Goal: Complete application form: Complete application form

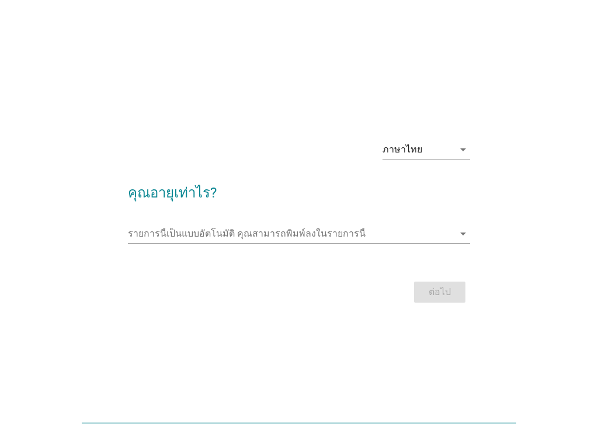
click at [349, 235] on input "รายการนี้เป็นแบบอัตโนมัติ คุณสามารถพิมพ์ลงในรายการนี้" at bounding box center [291, 233] width 326 height 19
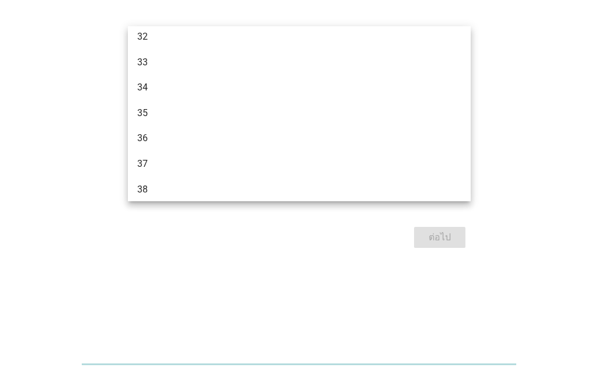
scroll to position [364, 0]
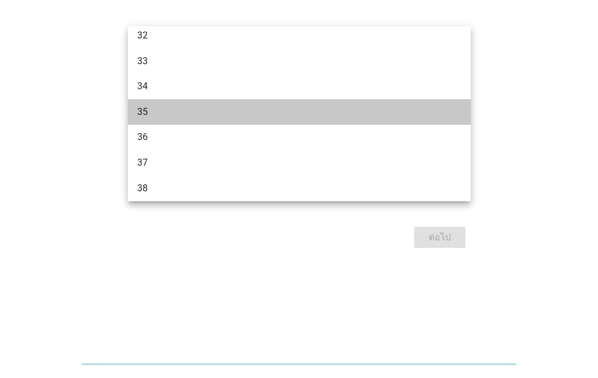
click at [239, 105] on div "35" at bounding box center [285, 112] width 297 height 14
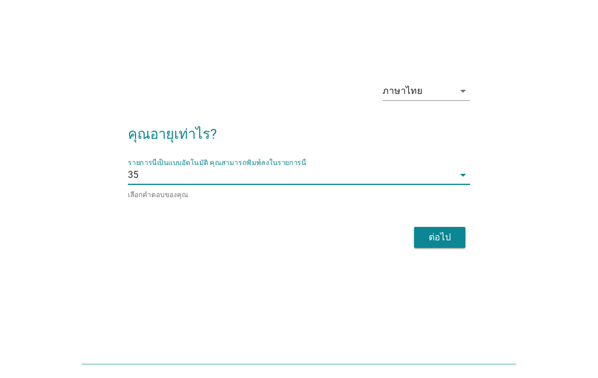
click at [445, 231] on div "ต่อไป" at bounding box center [439, 238] width 33 height 14
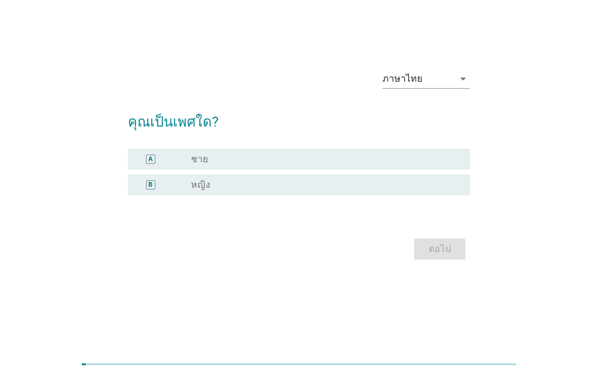
scroll to position [0, 0]
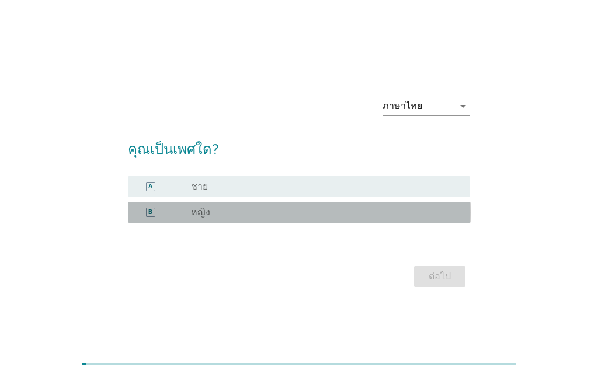
click at [419, 223] on div "B radio_button_unchecked หญิง" at bounding box center [299, 212] width 343 height 21
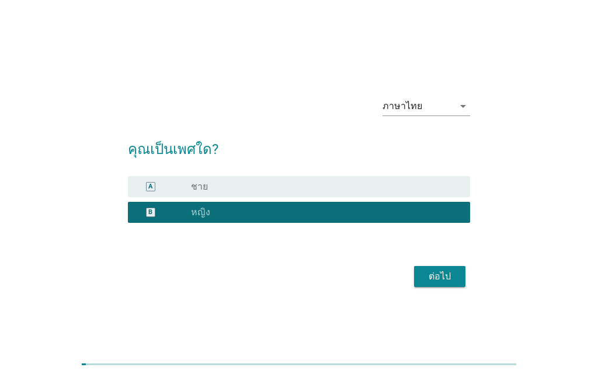
click at [432, 285] on form "คุณเป็นเพศใด? A radio_button_unchecked ชาย B radio_button_checked หญิง ต่อไป" at bounding box center [299, 208] width 343 height 163
click at [429, 284] on div "ต่อไป" at bounding box center [439, 277] width 33 height 14
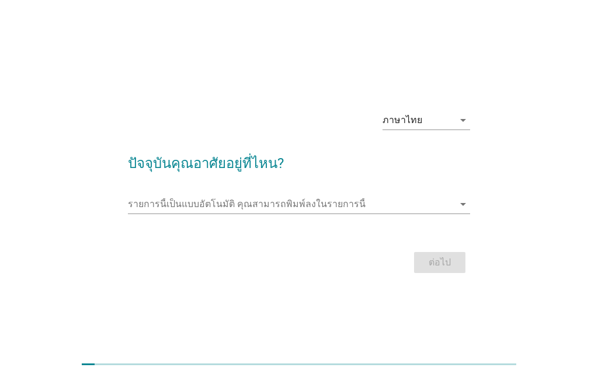
click at [452, 214] on input "รายการนี้เป็นแบบอัตโนมัติ คุณสามารถพิมพ์ลงในรายการนี้" at bounding box center [291, 204] width 326 height 19
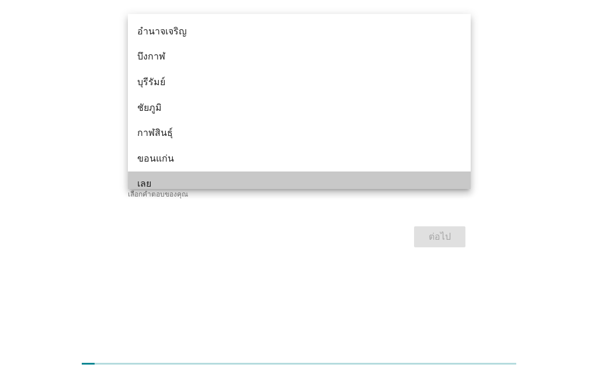
scroll to position [19, 0]
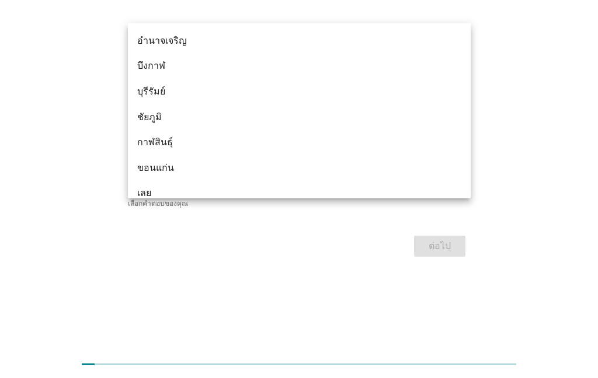
click at [338, 193] on input "รายการนี้เป็นแบบอัตโนมัติ คุณสามารถพิมพ์ลงในรายการนี้" at bounding box center [291, 184] width 326 height 19
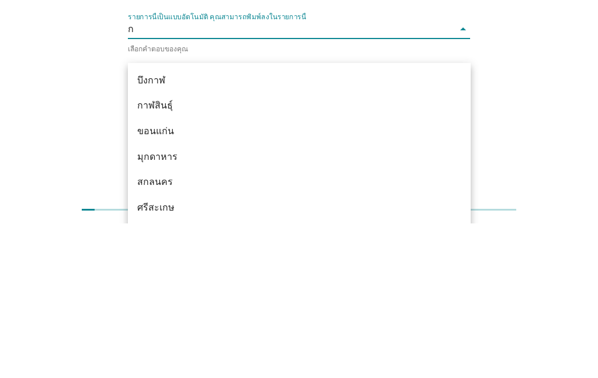
type input "กร"
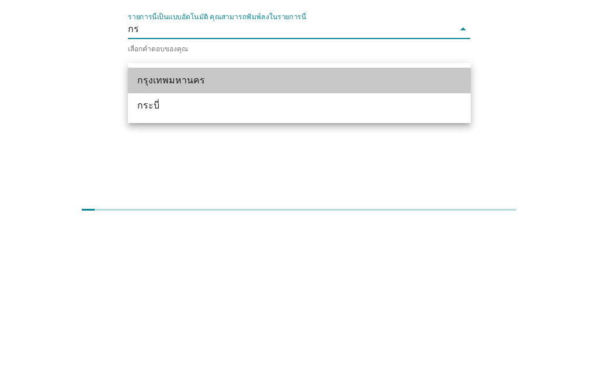
click at [253, 228] on div "กรุงเทพมหานคร" at bounding box center [285, 235] width 297 height 14
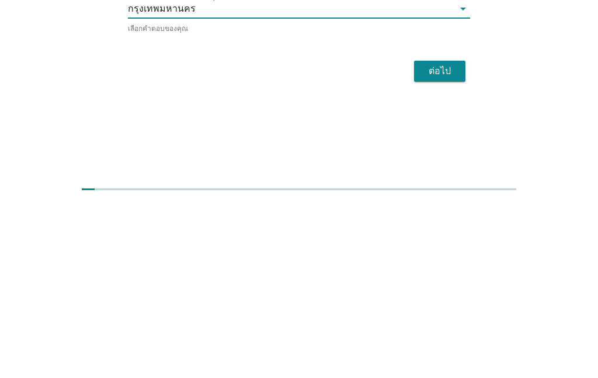
click at [448, 236] on button "ต่อไป" at bounding box center [439, 246] width 51 height 21
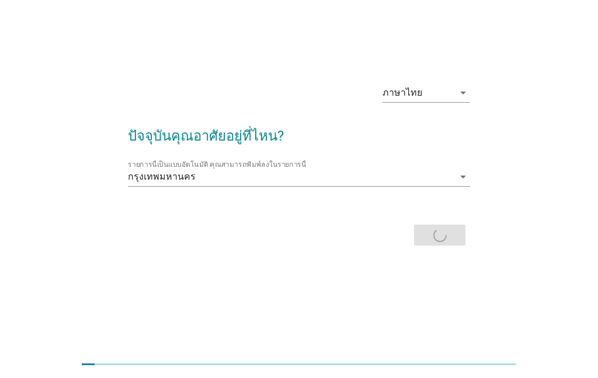
scroll to position [0, 0]
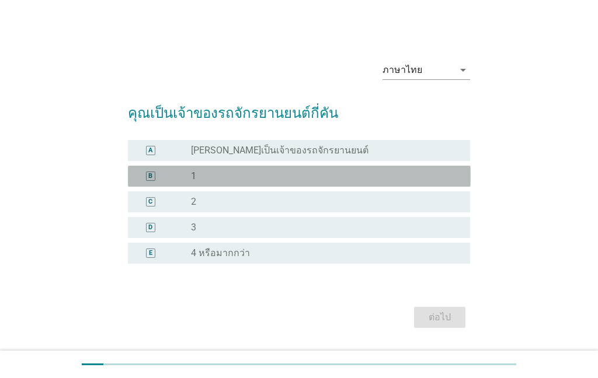
click at [386, 182] on div "radio_button_unchecked 1" at bounding box center [321, 177] width 260 height 12
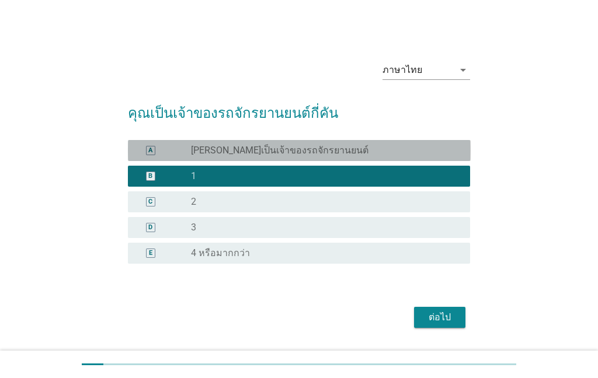
click at [390, 156] on div "radio_button_unchecked [PERSON_NAME]เป็นเจ้าของรถจักรยานยนต์" at bounding box center [321, 151] width 260 height 12
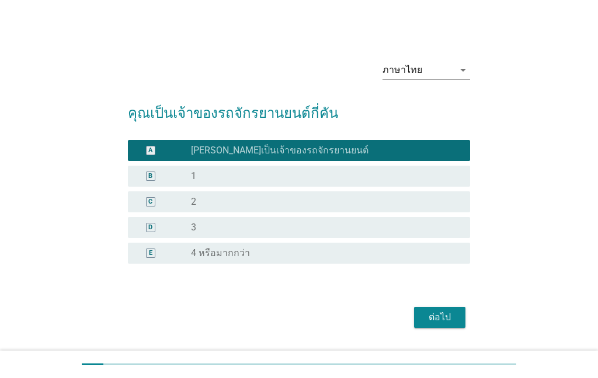
click at [442, 325] on div "ต่อไป" at bounding box center [439, 318] width 33 height 14
